Goal: Information Seeking & Learning: Check status

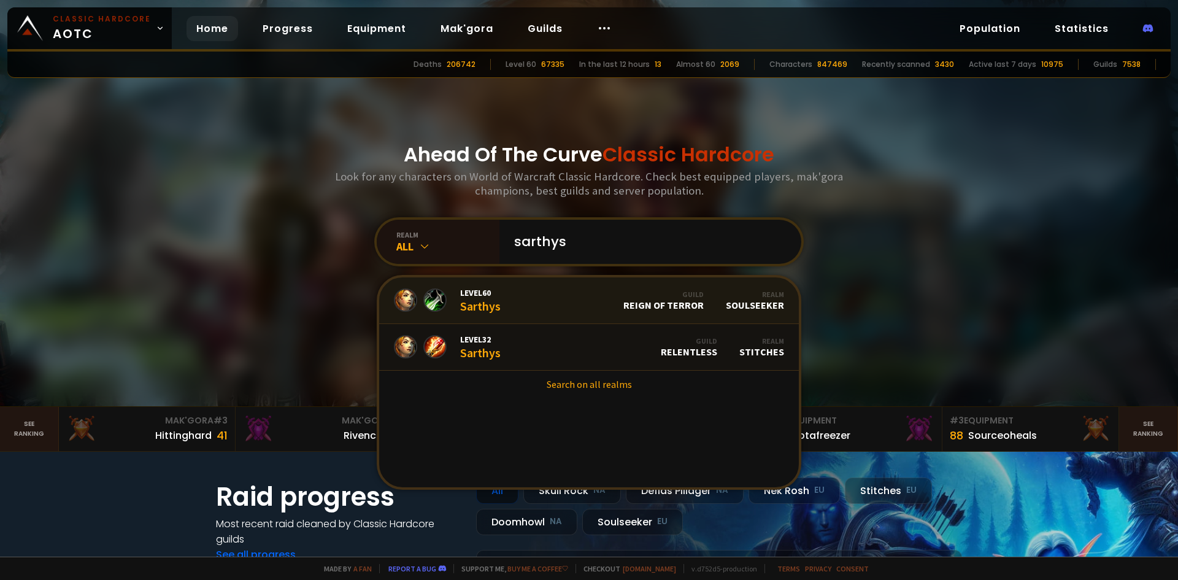
type input "sarthys"
click at [522, 295] on link "Level 60 Sarthys Guild Reign of Terror Realm Soulseeker" at bounding box center [589, 300] width 420 height 47
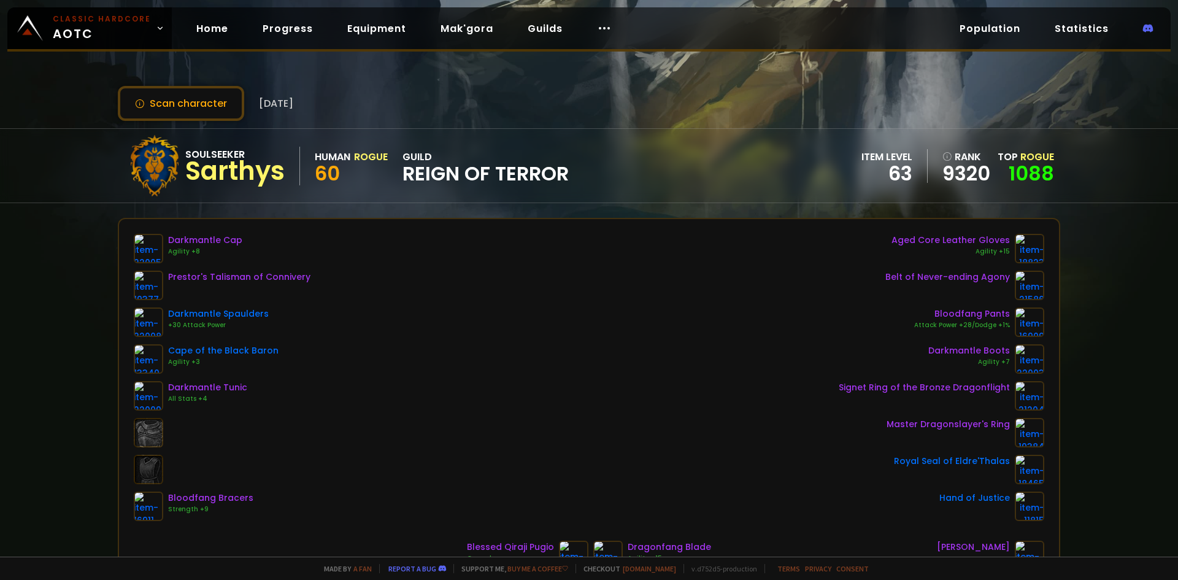
click at [892, 151] on div "item level" at bounding box center [886, 156] width 51 height 15
click at [891, 164] on div "63" at bounding box center [886, 173] width 51 height 18
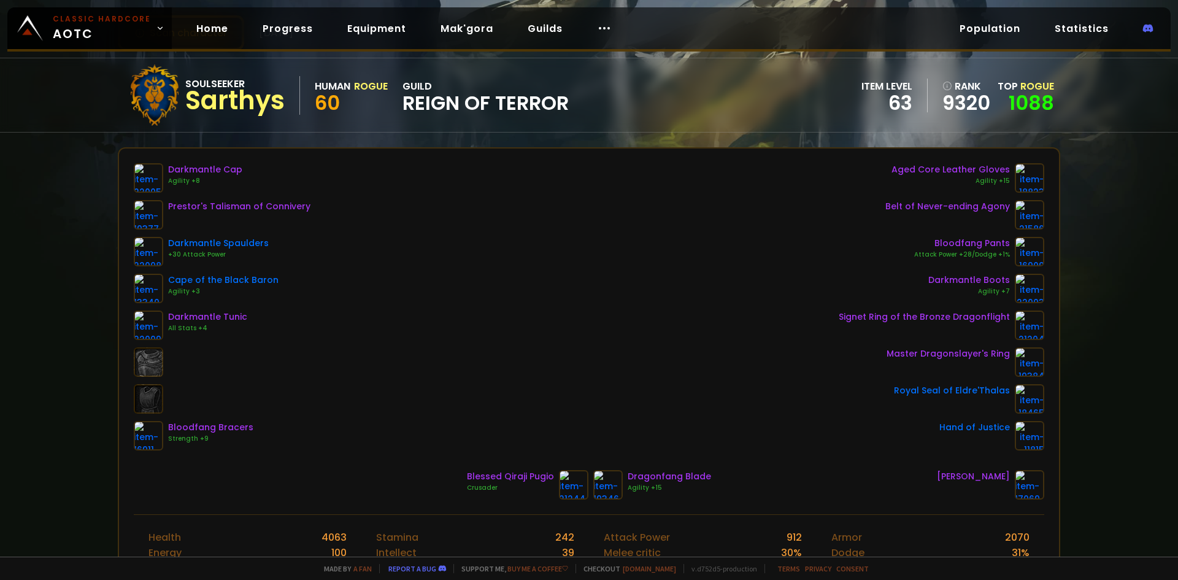
scroll to position [61, 0]
